Goal: Information Seeking & Learning: Learn about a topic

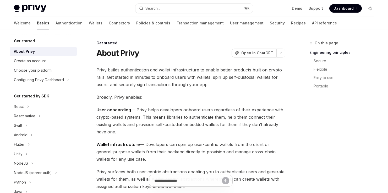
click at [37, 25] on link "Basics" at bounding box center [43, 23] width 12 height 13
click at [89, 24] on link "Wallets" at bounding box center [96, 23] width 14 height 13
type textarea "*"
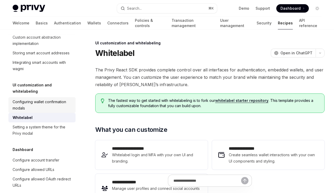
click at [52, 99] on div "Configuring wallet confirmation modals" at bounding box center [43, 105] width 60 height 13
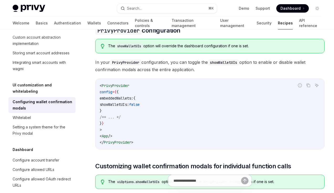
scroll to position [196, 0]
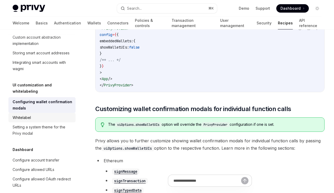
click at [37, 113] on link "Whitelabel" at bounding box center [41, 117] width 67 height 9
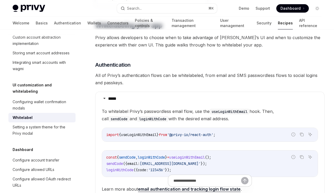
type textarea "*"
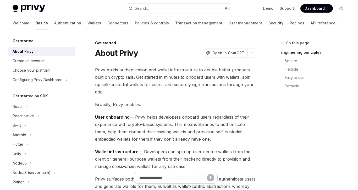
click at [269, 21] on link "Security" at bounding box center [276, 23] width 15 height 13
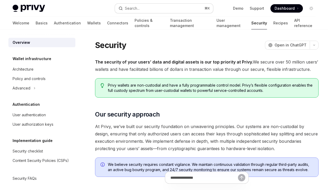
type textarea "*"
